Goal: Register for event/course

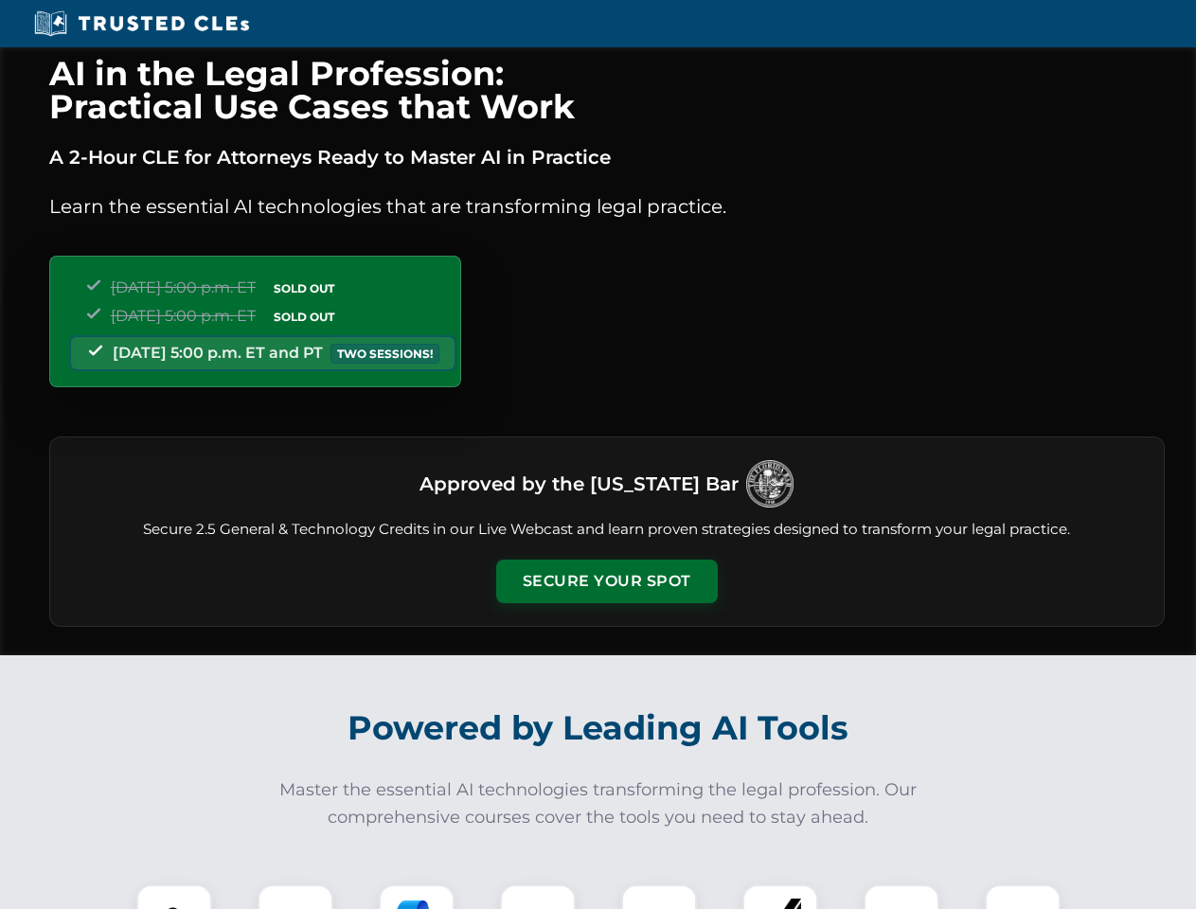
click at [606, 581] on button "Secure Your Spot" at bounding box center [607, 581] width 222 height 44
click at [174, 896] on img at bounding box center [174, 922] width 55 height 55
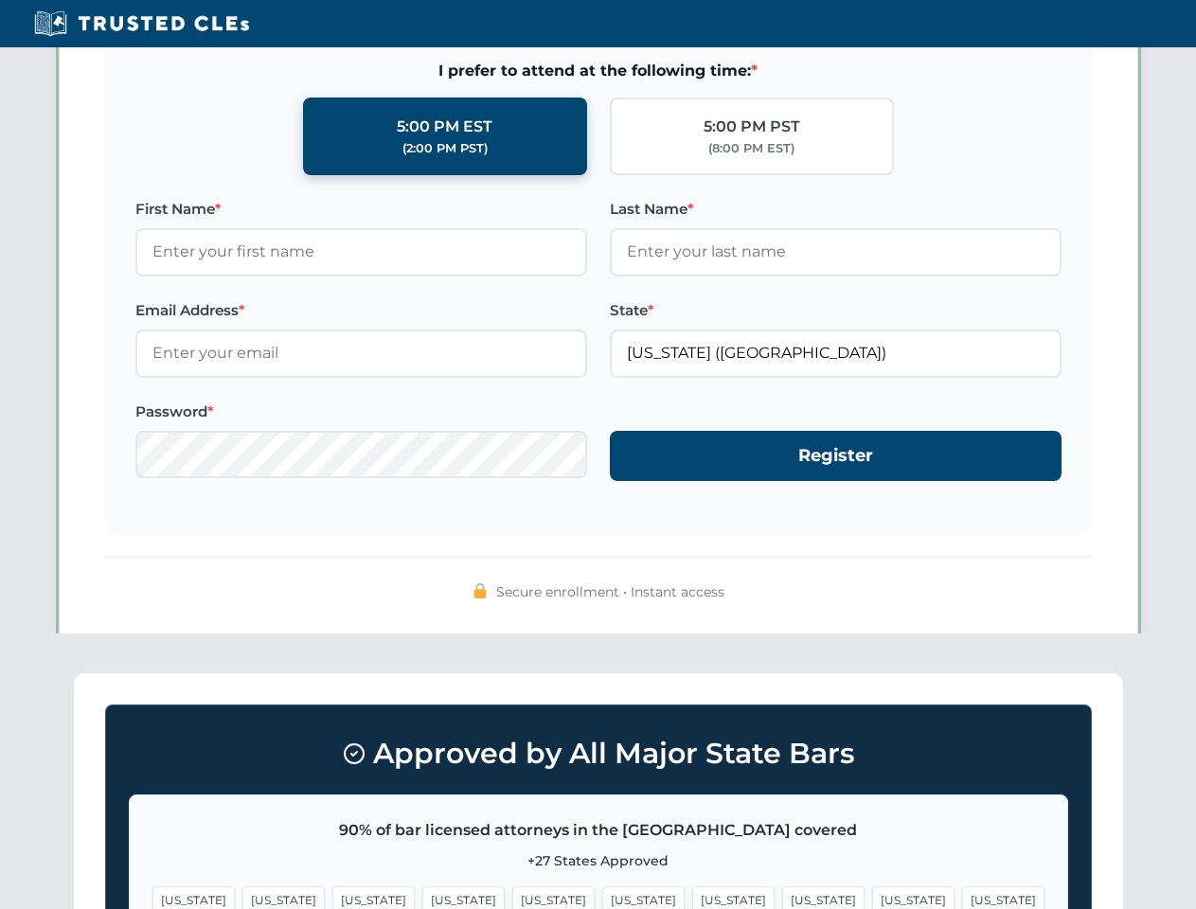
click at [692, 896] on span "[US_STATE]" at bounding box center [733, 899] width 82 height 27
click at [872, 896] on span "[US_STATE]" at bounding box center [913, 899] width 82 height 27
